Goal: Task Accomplishment & Management: Manage account settings

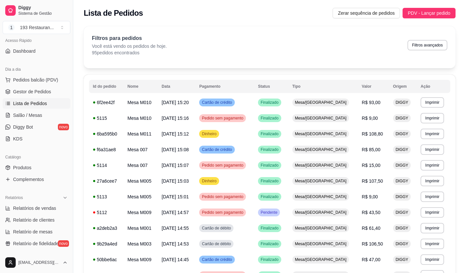
scroll to position [98, 0]
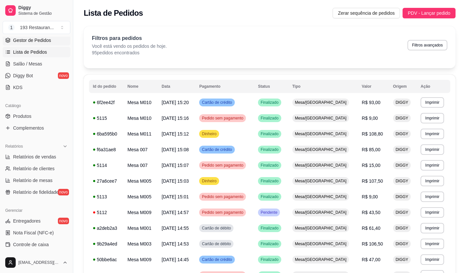
click at [33, 44] on link "Gestor de Pedidos" at bounding box center [37, 40] width 68 height 10
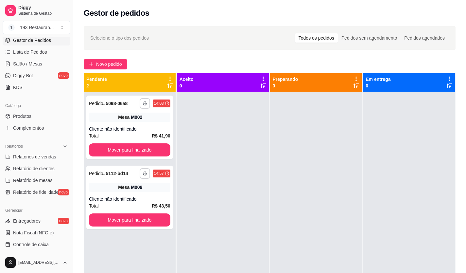
drag, startPoint x: 72, startPoint y: 139, endPoint x: 68, endPoint y: 122, distance: 17.3
click at [69, 124] on div "Diggy Sistema de Gestão 1 193 Restauran ... Loja aberta Plano Essencial + Mesas…" at bounding box center [36, 136] width 73 height 273
drag, startPoint x: 77, startPoint y: 113, endPoint x: 75, endPoint y: 81, distance: 31.8
click at [76, 84] on div "**********" at bounding box center [233, 186] width 466 height 373
drag, startPoint x: 70, startPoint y: 100, endPoint x: 70, endPoint y: 88, distance: 11.5
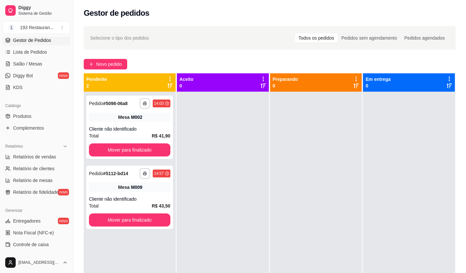
click at [70, 88] on div "Diggy Sistema de Gestão 1 193 Restauran ... Loja aberta Plano Essencial + Mesas…" at bounding box center [36, 136] width 73 height 273
click at [32, 65] on span "Salão / Mesas" at bounding box center [27, 64] width 29 height 7
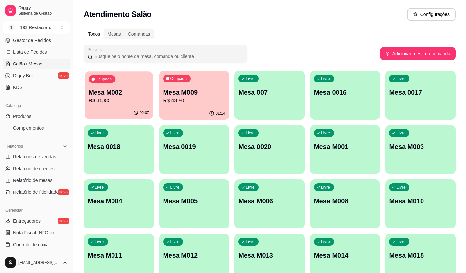
click at [119, 105] on div "Ocupada Mesa M002 R$ 41,90" at bounding box center [119, 88] width 68 height 35
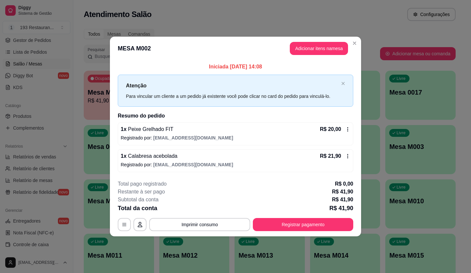
drag, startPoint x: 215, startPoint y: 161, endPoint x: 216, endPoint y: 155, distance: 5.6
click at [216, 155] on div "1 x Calabresa acebolada R$ 21,90 Registrado por: [EMAIL_ADDRESS][DOMAIN_NAME]" at bounding box center [236, 160] width 236 height 23
click at [258, 142] on div "1 x Peixe Grelhado FIT R$ 20,00 Registrado por: [EMAIL_ADDRESS][DOMAIN_NAME]" at bounding box center [236, 133] width 236 height 23
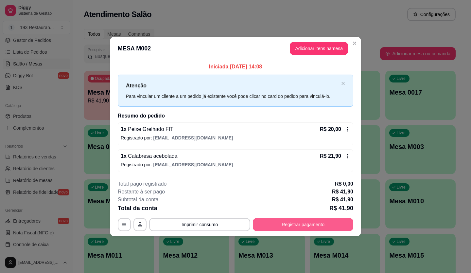
click at [287, 221] on button "Registrar pagamento" at bounding box center [303, 224] width 100 height 13
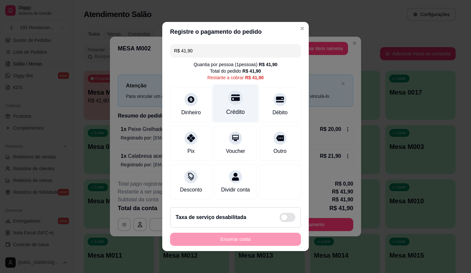
click at [232, 100] on div "Crédito" at bounding box center [236, 103] width 46 height 38
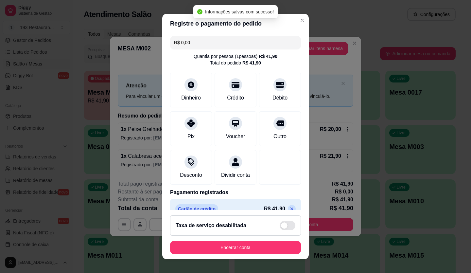
type input "R$ 0,00"
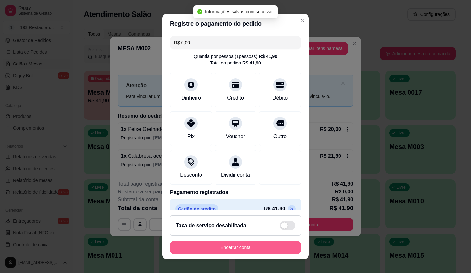
click at [218, 251] on button "Encerrar conta" at bounding box center [235, 247] width 131 height 13
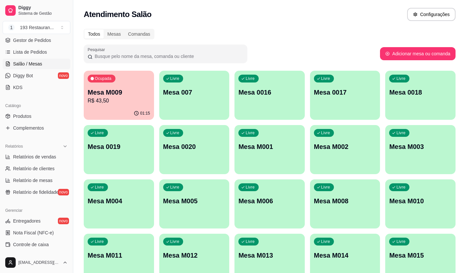
click at [119, 94] on p "Mesa M009" at bounding box center [119, 92] width 62 height 9
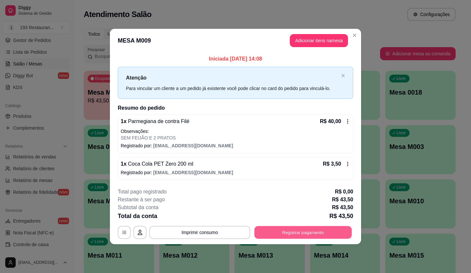
click at [305, 236] on button "Registrar pagamento" at bounding box center [303, 232] width 97 height 13
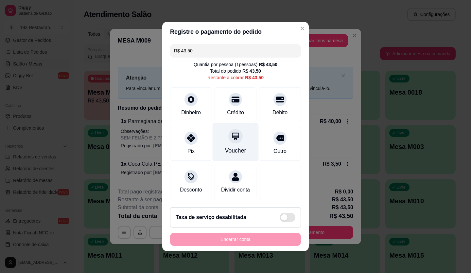
click at [225, 146] on div "Voucher" at bounding box center [235, 150] width 21 height 9
type input "R$ 0,00"
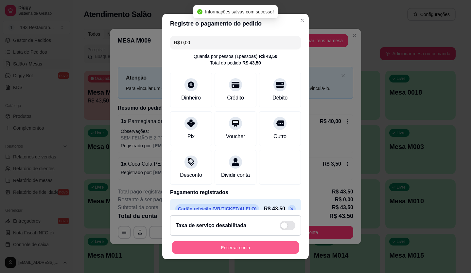
click at [208, 247] on button "Encerrar conta" at bounding box center [235, 247] width 127 height 13
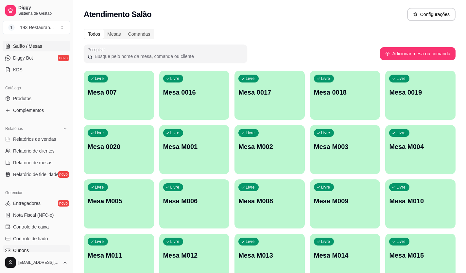
scroll to position [131, 0]
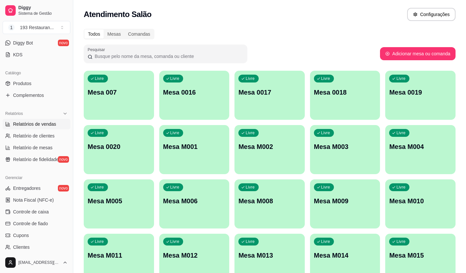
click at [40, 120] on link "Relatórios de vendas" at bounding box center [37, 124] width 68 height 10
select select "ALL"
select select "0"
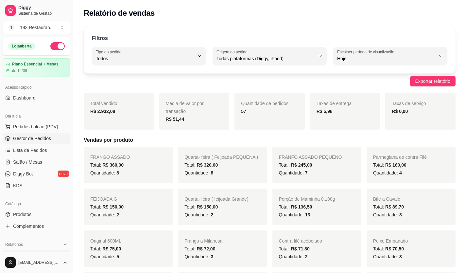
click at [29, 141] on span "Gestor de Pedidos" at bounding box center [32, 138] width 38 height 7
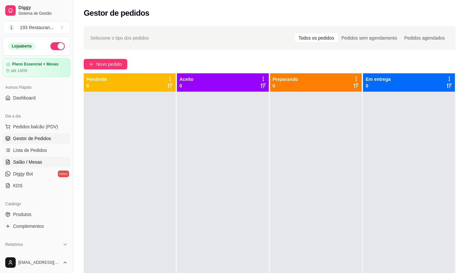
click at [26, 164] on span "Salão / Mesas" at bounding box center [27, 162] width 29 height 7
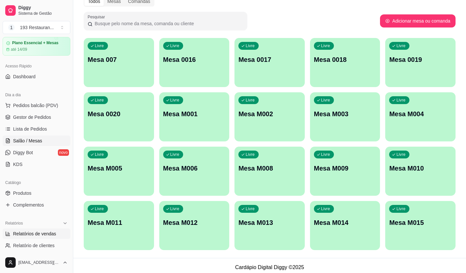
scroll to position [33, 0]
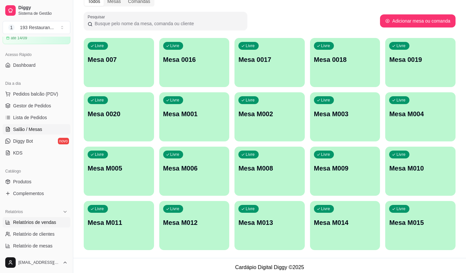
click at [28, 220] on span "Relatórios de vendas" at bounding box center [34, 222] width 43 height 7
select select "ALL"
select select "0"
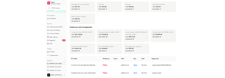
scroll to position [622, 0]
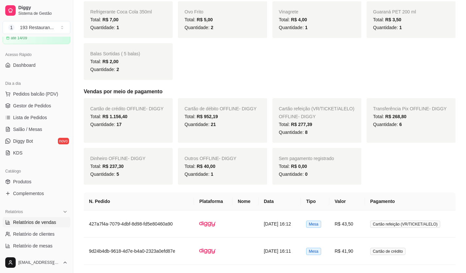
click at [48, 173] on div "Catálogo" at bounding box center [37, 171] width 68 height 10
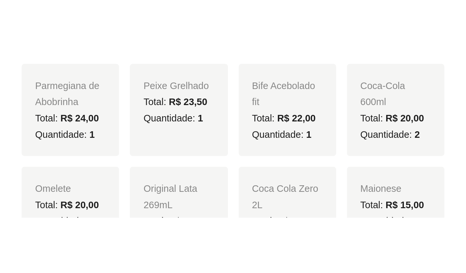
scroll to position [637, 0]
